Goal: Information Seeking & Learning: Learn about a topic

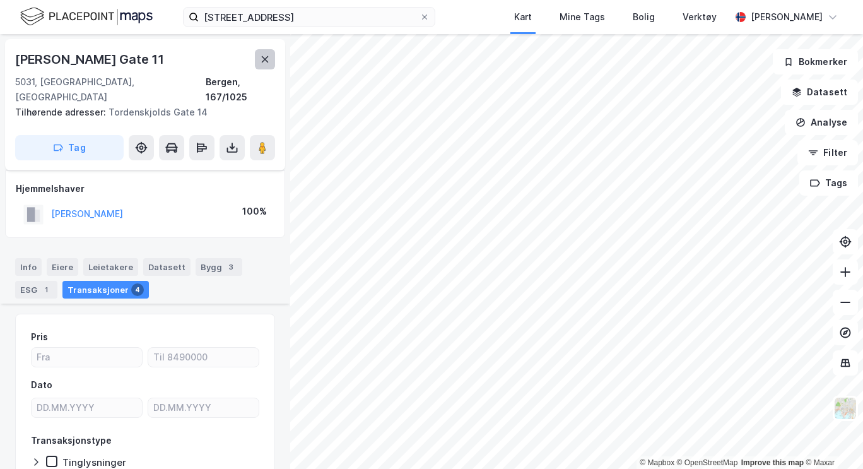
scroll to position [502, 0]
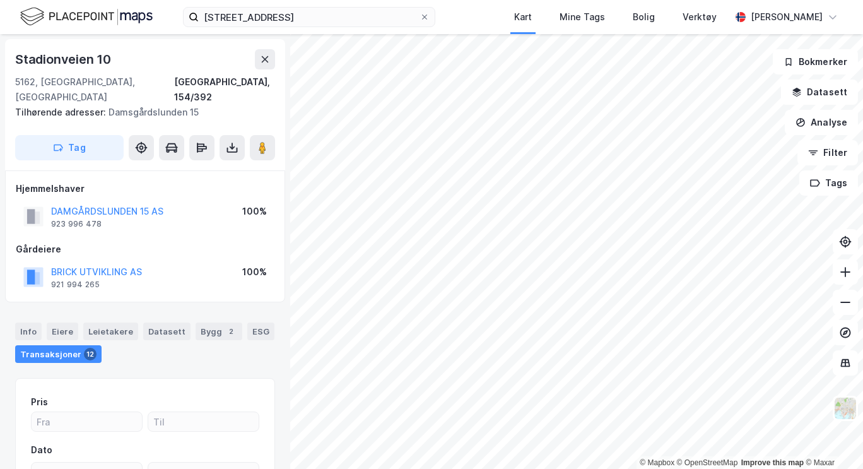
scroll to position [5, 0]
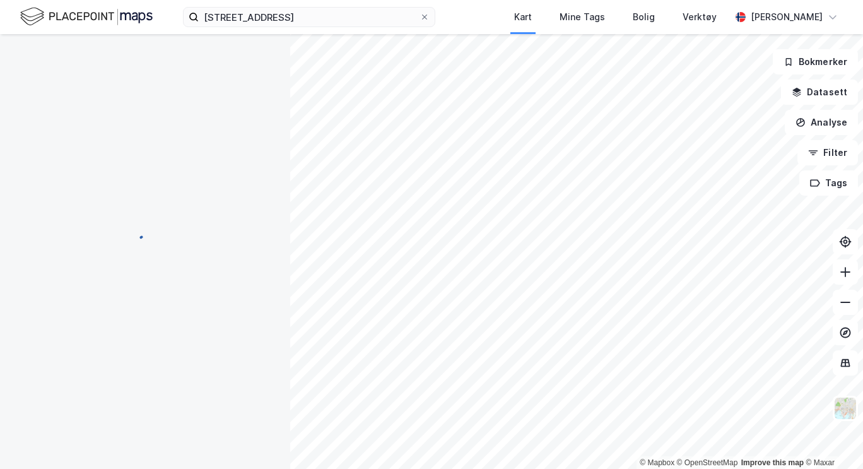
scroll to position [5, 0]
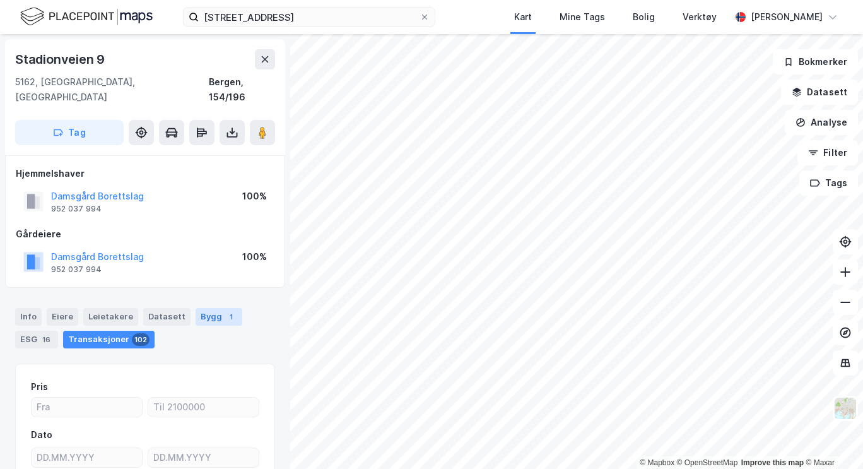
click at [208, 308] on div "Bygg 1" at bounding box center [219, 317] width 47 height 18
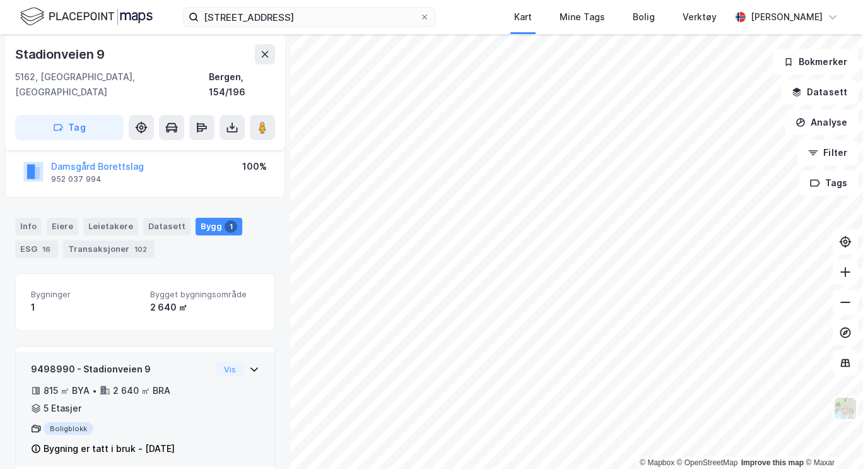
scroll to position [93, 0]
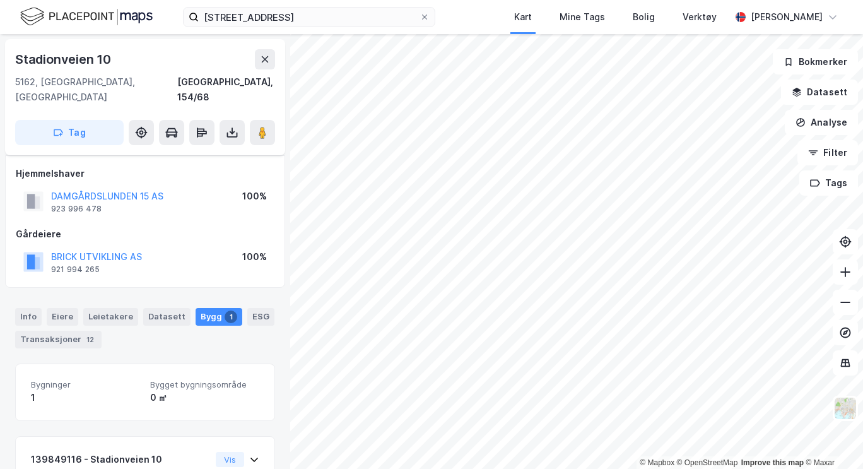
scroll to position [57, 0]
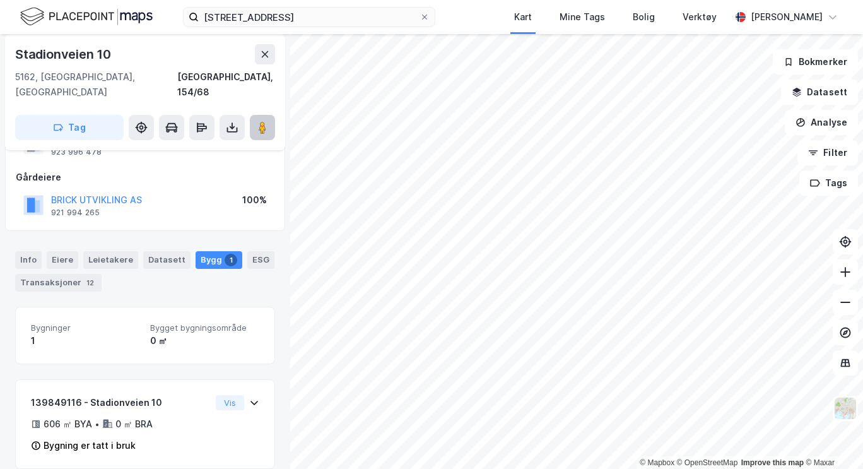
click at [257, 115] on button at bounding box center [262, 127] width 25 height 25
